Goal: Task Accomplishment & Management: Manage account settings

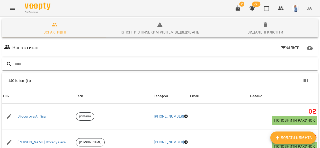
click at [16, 63] on input "text" at bounding box center [164, 64] width 301 height 8
type input "*"
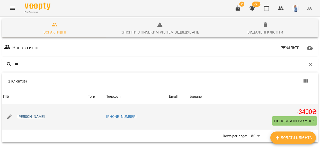
type input "***"
click at [35, 117] on link "[PERSON_NAME]" at bounding box center [31, 116] width 28 height 5
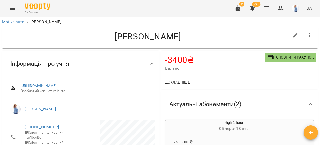
scroll to position [20, 0]
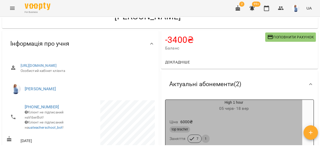
click at [238, 121] on div "Ціна 6000 ₴" at bounding box center [233, 121] width 131 height 9
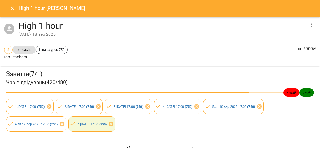
click at [228, 131] on div "Заняття ( 7 / 1 ) Час відвідувань ( 420 / 480 ) 5250 ₴ 750 ₴ 1 . [DATE] 17:00 (…" at bounding box center [160, 101] width 322 height 72
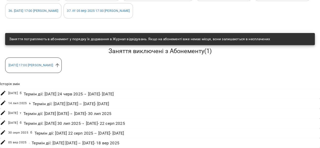
scroll to position [275, 0]
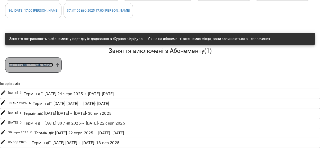
click at [48, 67] on link "[DATE] 17:00 [PERSON_NAME]" at bounding box center [30, 65] width 44 height 4
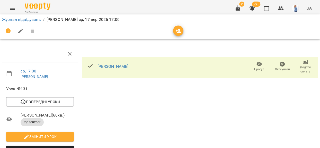
click at [184, 69] on div "[PERSON_NAME] Скасувати Додати сплату" at bounding box center [200, 67] width 236 height 21
click at [50, 136] on span "Змінити урок" at bounding box center [39, 136] width 59 height 6
select select "**********"
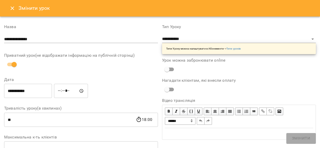
click at [36, 64] on div "Приватний урок(не відображати інформацію на публічній сторінці)" at bounding box center [81, 61] width 154 height 16
click at [298, 138] on span "Змінити" at bounding box center [301, 138] width 18 height 7
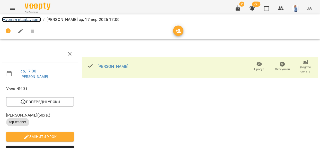
click at [33, 19] on link "Журнал відвідувань" at bounding box center [21, 19] width 39 height 5
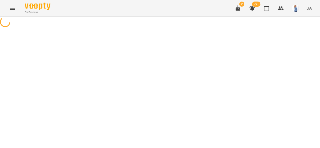
click at [33, 19] on div at bounding box center [160, 23] width 320 height 12
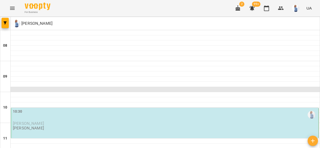
scroll to position [276, 0]
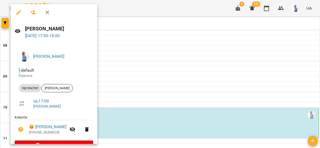
scroll to position [13, 0]
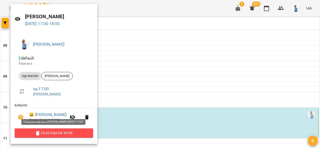
click at [70, 135] on span "Скасувати Урок" at bounding box center [54, 133] width 70 height 6
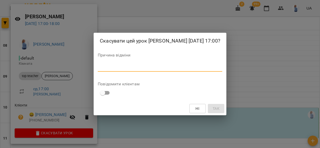
click at [102, 69] on textarea at bounding box center [160, 67] width 124 height 5
click at [202, 108] on span "Ні" at bounding box center [197, 108] width 8 height 6
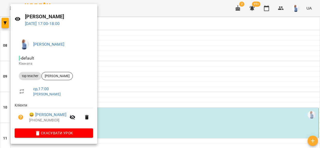
click at [137, 87] on div at bounding box center [160, 74] width 320 height 148
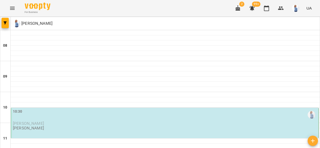
scroll to position [237, 0]
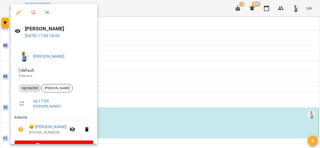
click at [89, 81] on div "[PERSON_NAME] [DATE] 17:00 - 18:00 [PERSON_NAME] - default Кімната top teacher …" at bounding box center [160, 74] width 320 height 148
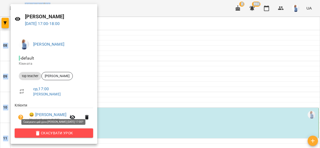
click at [73, 132] on span "Скасувати Урок" at bounding box center [54, 133] width 70 height 6
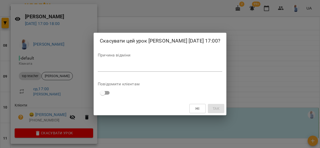
click at [113, 62] on div "Причина відміни *" at bounding box center [160, 63] width 124 height 21
click at [104, 68] on textarea at bounding box center [160, 67] width 124 height 5
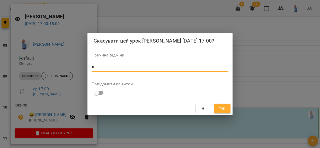
type textarea "*"
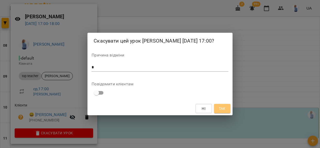
click at [224, 108] on span "Так" at bounding box center [222, 108] width 7 height 6
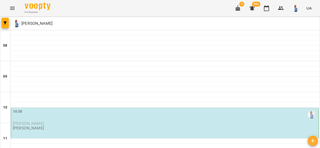
scroll to position [248, 0]
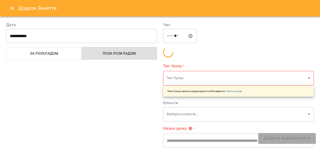
type input "**********"
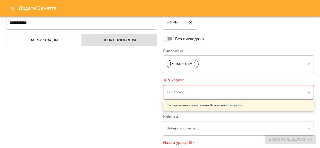
scroll to position [25, 0]
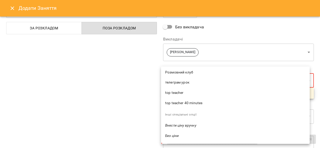
scroll to position [147, 0]
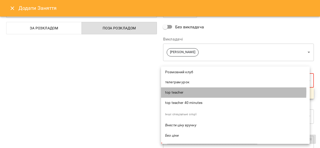
click at [183, 91] on span "top teacher" at bounding box center [235, 92] width 140 height 5
type input "**********"
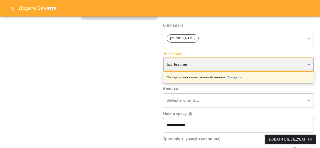
scroll to position [47, 0]
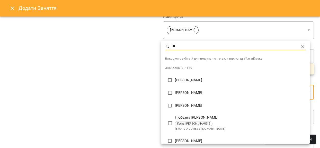
type input "**"
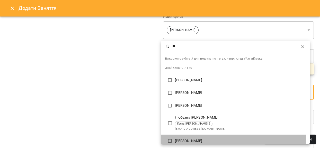
click at [185, 140] on p "[PERSON_NAME]" at bounding box center [240, 140] width 131 height 5
type input "**********"
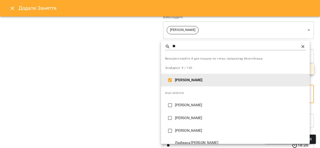
click at [131, 87] on div at bounding box center [160, 74] width 320 height 148
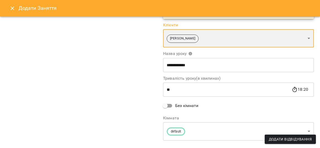
scroll to position [113, 0]
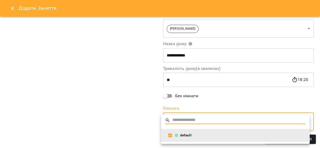
click at [250, 100] on div at bounding box center [160, 74] width 320 height 148
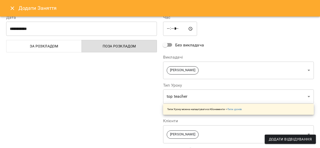
scroll to position [0, 0]
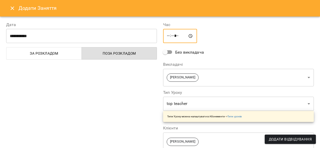
click at [176, 36] on input "*****" at bounding box center [180, 36] width 34 height 14
click at [180, 36] on input "*****" at bounding box center [180, 36] width 34 height 14
click at [223, 45] on div "**********" at bounding box center [238, 132] width 157 height 235
click at [180, 39] on input "*****" at bounding box center [180, 36] width 34 height 14
click at [211, 38] on div "***** ​" at bounding box center [238, 36] width 151 height 14
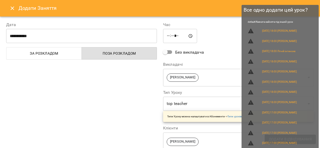
click at [273, 139] on span "Додати Відвідування" at bounding box center [290, 139] width 43 height 6
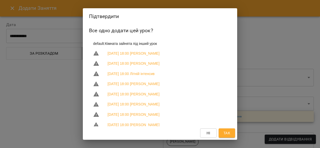
click at [225, 133] on span "Так" at bounding box center [227, 133] width 7 height 6
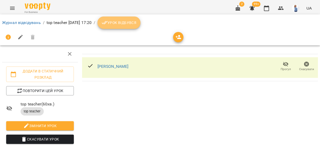
click at [137, 22] on span "Урок відбувся" at bounding box center [119, 23] width 35 height 6
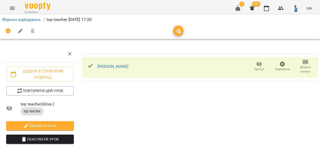
click at [179, 34] on icon "button" at bounding box center [178, 31] width 6 height 6
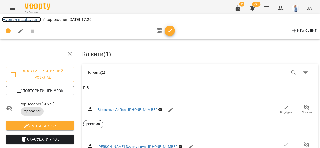
click at [28, 17] on link "Журнал відвідувань" at bounding box center [21, 19] width 39 height 5
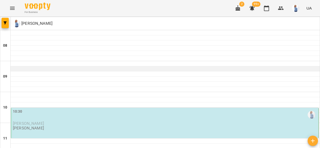
scroll to position [257, 0]
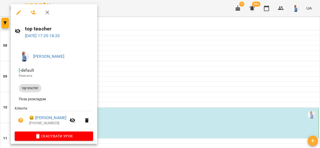
click at [158, 89] on div at bounding box center [160, 74] width 320 height 148
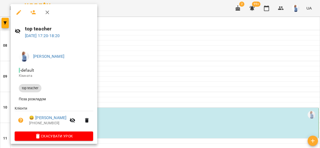
click at [156, 83] on div at bounding box center [160, 74] width 320 height 148
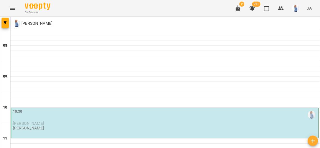
scroll to position [254, 0]
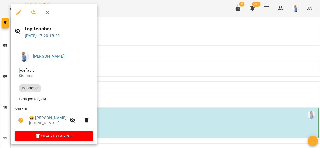
click at [156, 83] on div at bounding box center [160, 74] width 320 height 148
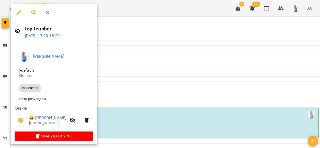
click at [156, 83] on div at bounding box center [160, 74] width 320 height 148
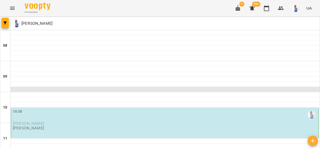
scroll to position [265, 0]
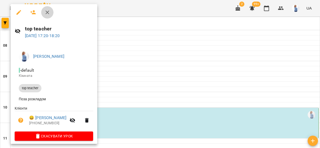
click at [46, 12] on icon "button" at bounding box center [47, 12] width 6 height 6
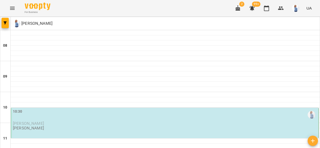
scroll to position [37, 0]
click at [11, 7] on icon "Menu" at bounding box center [12, 8] width 5 height 3
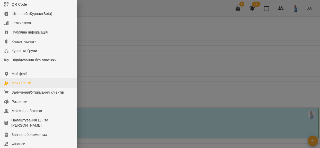
scroll to position [45, 0]
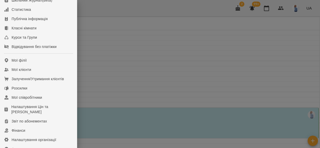
click at [138, 53] on div at bounding box center [160, 74] width 320 height 148
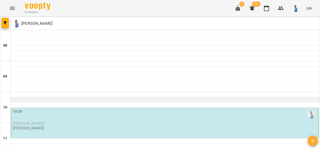
scroll to position [266, 0]
